Goal: Task Accomplishment & Management: Complete application form

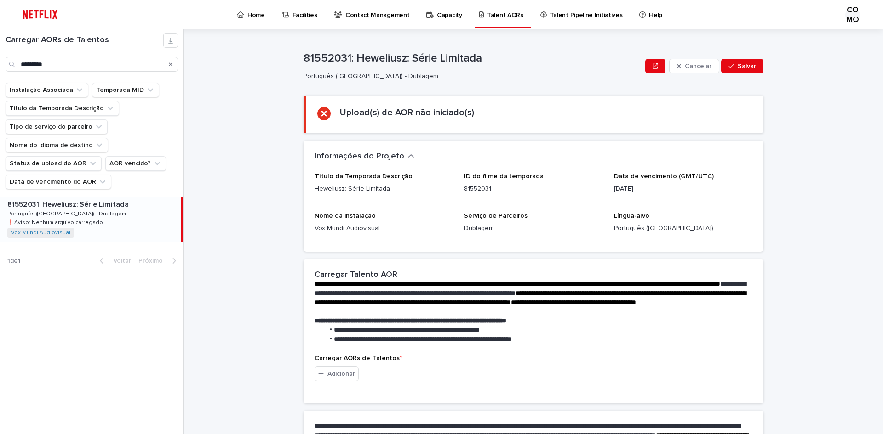
click at [170, 66] on icon "Procurar" at bounding box center [171, 65] width 4 height 4
click at [68, 68] on input "Procurar" at bounding box center [92, 64] width 172 height 15
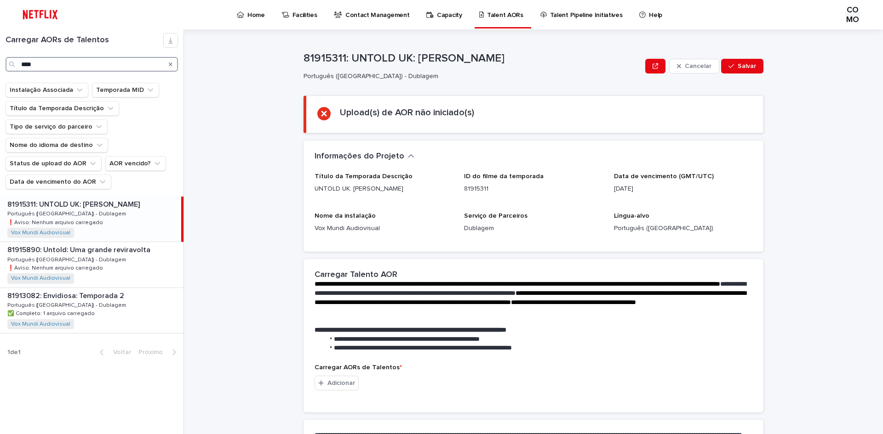
type input "****"
click at [85, 225] on font "❗️Aviso: Nenhum arquivo carregado" at bounding box center [55, 223] width 96 height 6
click at [338, 384] on font "Adicionar" at bounding box center [341, 383] width 28 height 6
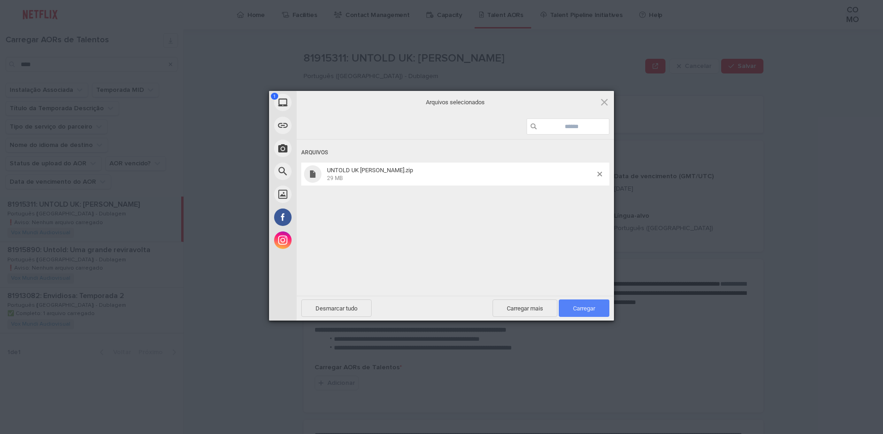
click at [593, 312] on font "Carregar" at bounding box center [584, 308] width 22 height 7
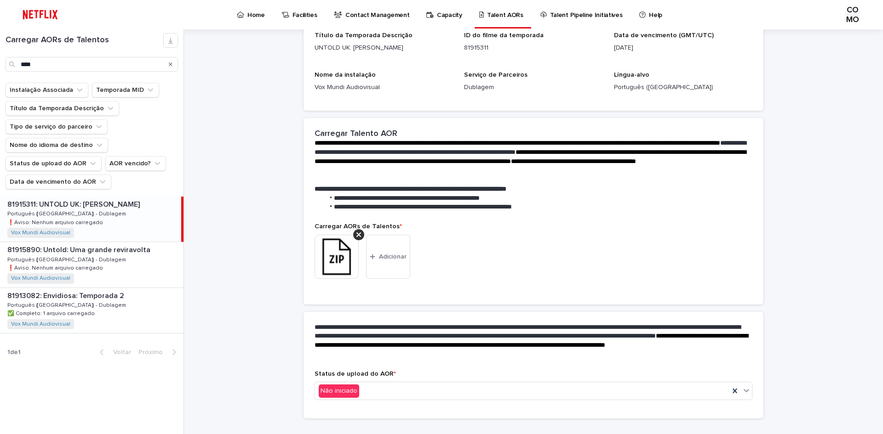
scroll to position [114, 0]
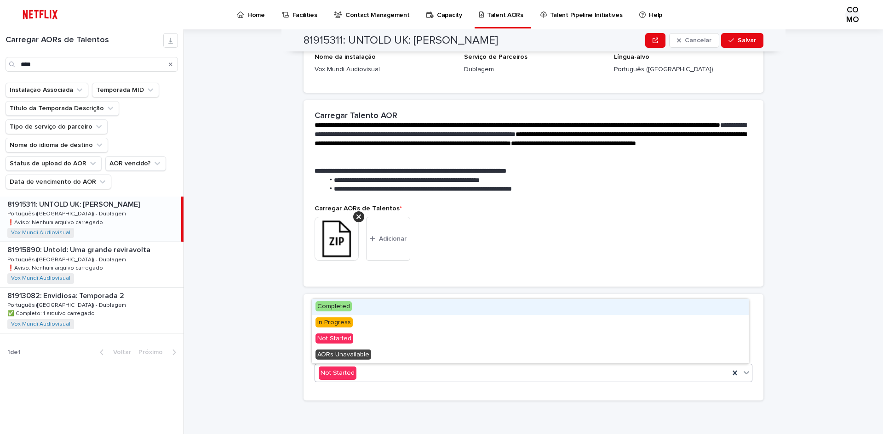
click at [742, 374] on icon at bounding box center [746, 372] width 9 height 9
click at [359, 305] on div "Concluído" at bounding box center [530, 307] width 437 height 16
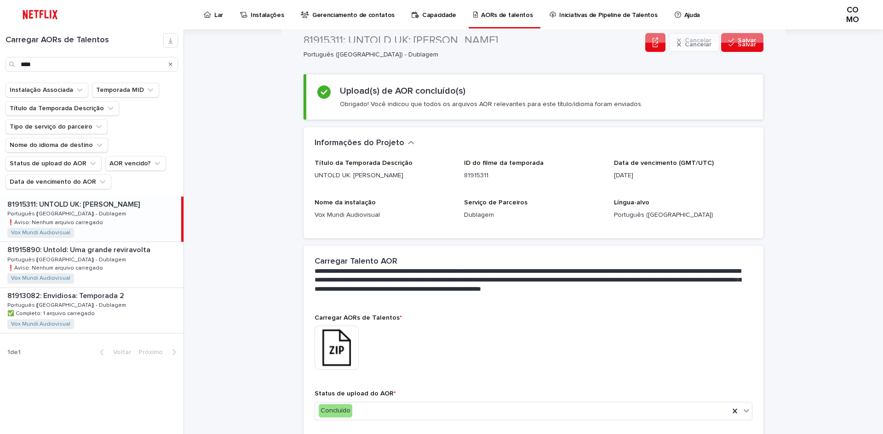
scroll to position [0, 0]
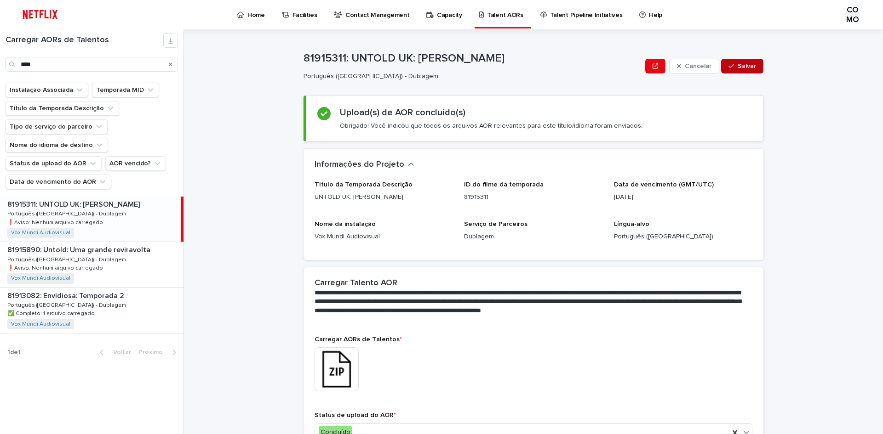
click at [744, 66] on font "Salvar" at bounding box center [746, 66] width 18 height 6
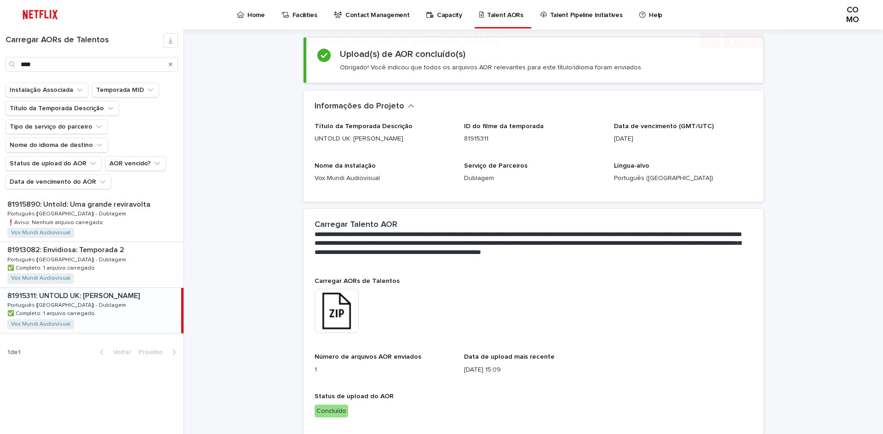
scroll to position [94, 0]
